Goal: Find contact information: Find contact information

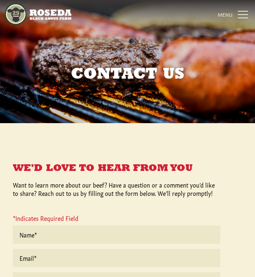
click at [243, 12] on link "MENU CLOSE" at bounding box center [234, 14] width 32 height 17
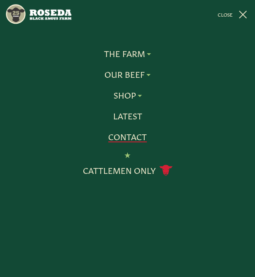
click at [132, 142] on link "Contact" at bounding box center [127, 136] width 39 height 11
click at [137, 137] on link "Contact" at bounding box center [127, 136] width 39 height 11
click at [243, 18] on link "MENU CLOSE" at bounding box center [234, 14] width 32 height 17
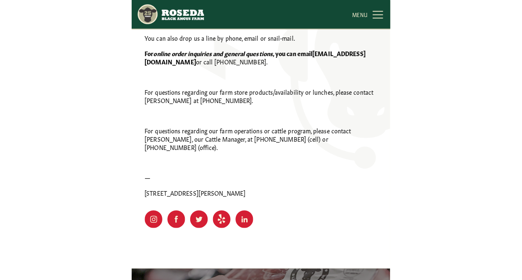
scroll to position [540, 0]
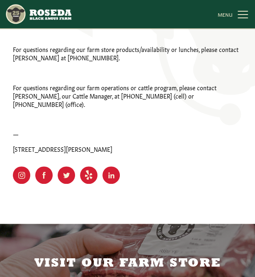
click at [105, 145] on p "[STREET_ADDRESS][PERSON_NAME]" at bounding box center [128, 149] width 230 height 8
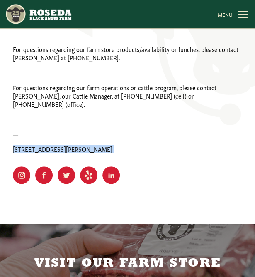
click at [105, 145] on p "[STREET_ADDRESS][PERSON_NAME]" at bounding box center [128, 149] width 230 height 8
copy div "[STREET_ADDRESS][PERSON_NAME] ig Created with Sketch. fb Created with Sketch. t…"
